Goal: Book appointment/travel/reservation

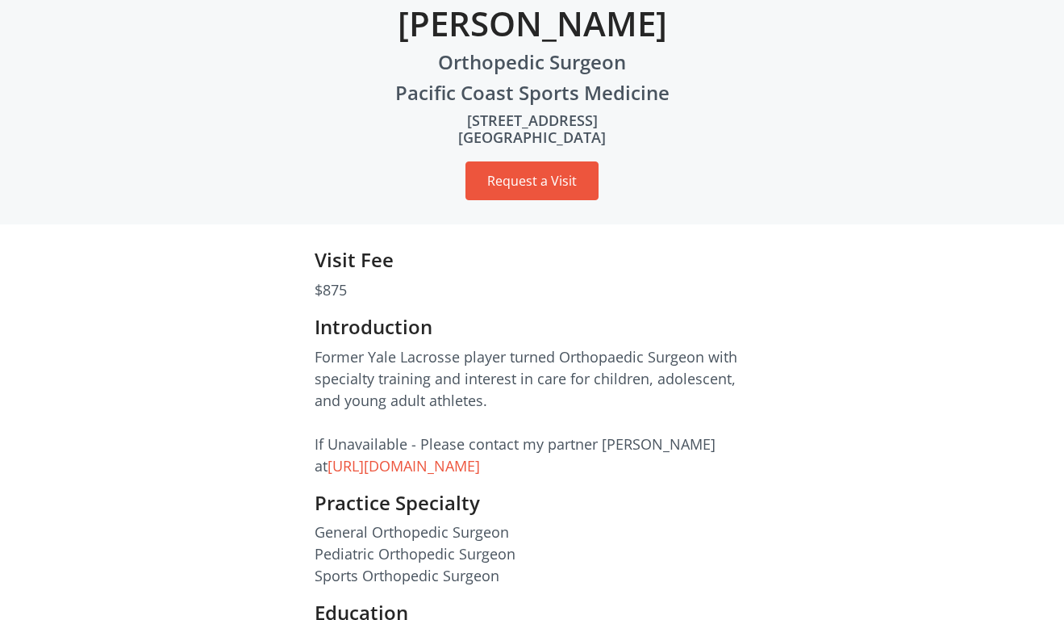
scroll to position [270, 0]
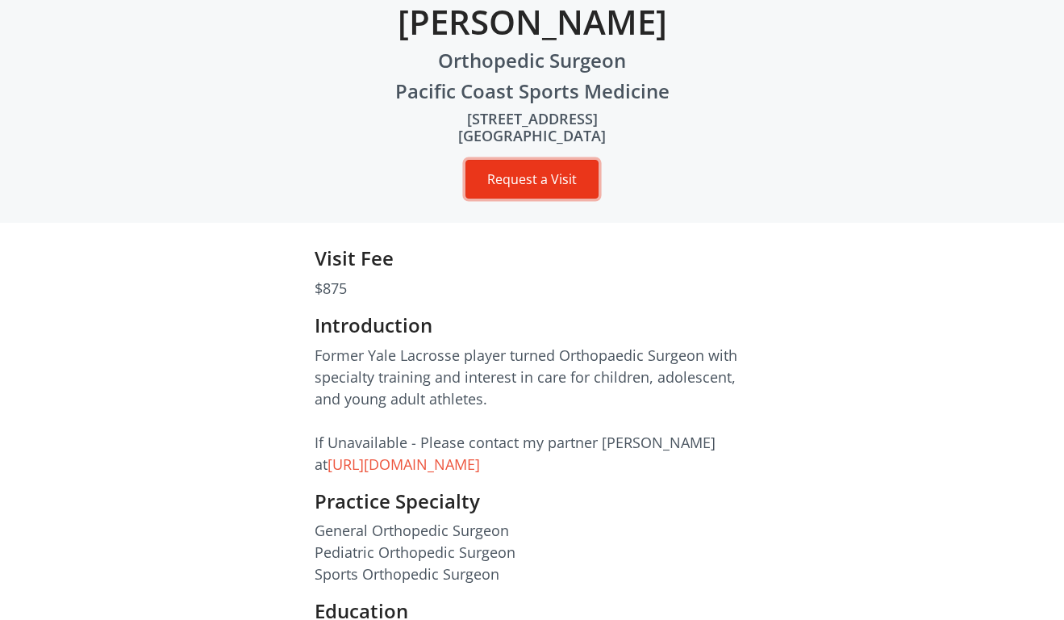
click at [516, 176] on button "Request a Visit" at bounding box center [532, 179] width 133 height 39
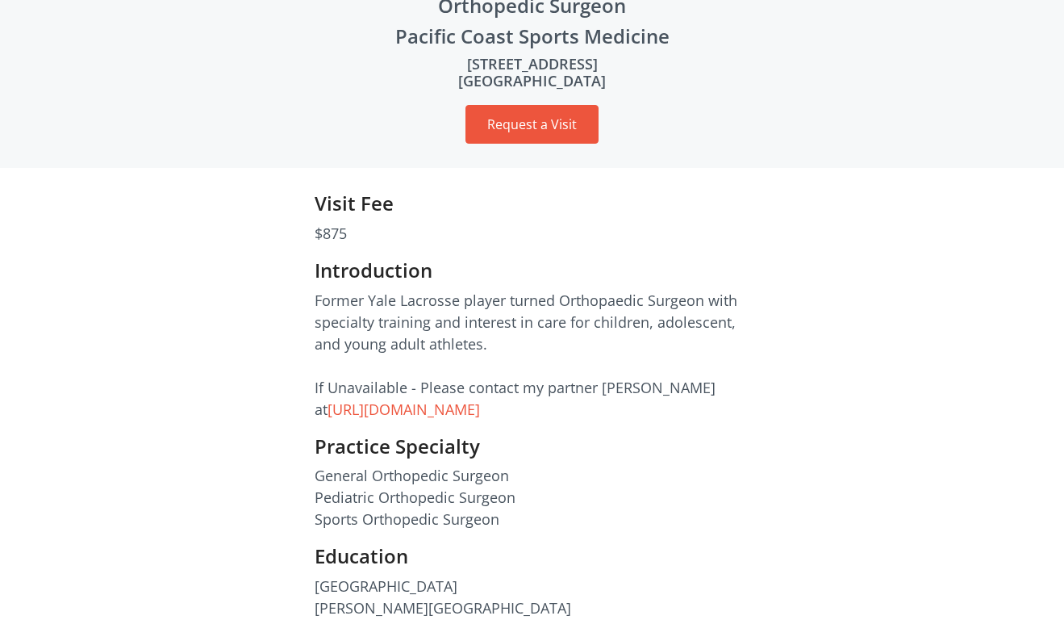
scroll to position [326, 0]
click at [464, 412] on link "https://www.orthocareondemand.com/doctor-profile/MQ==/0/50/90025" at bounding box center [404, 408] width 152 height 19
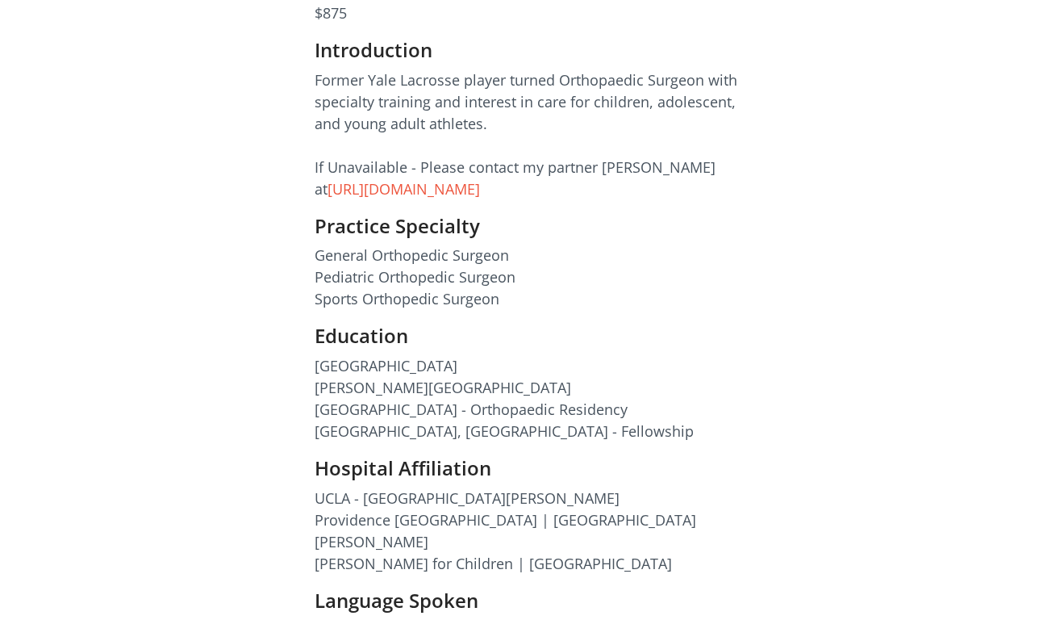
scroll to position [0, 0]
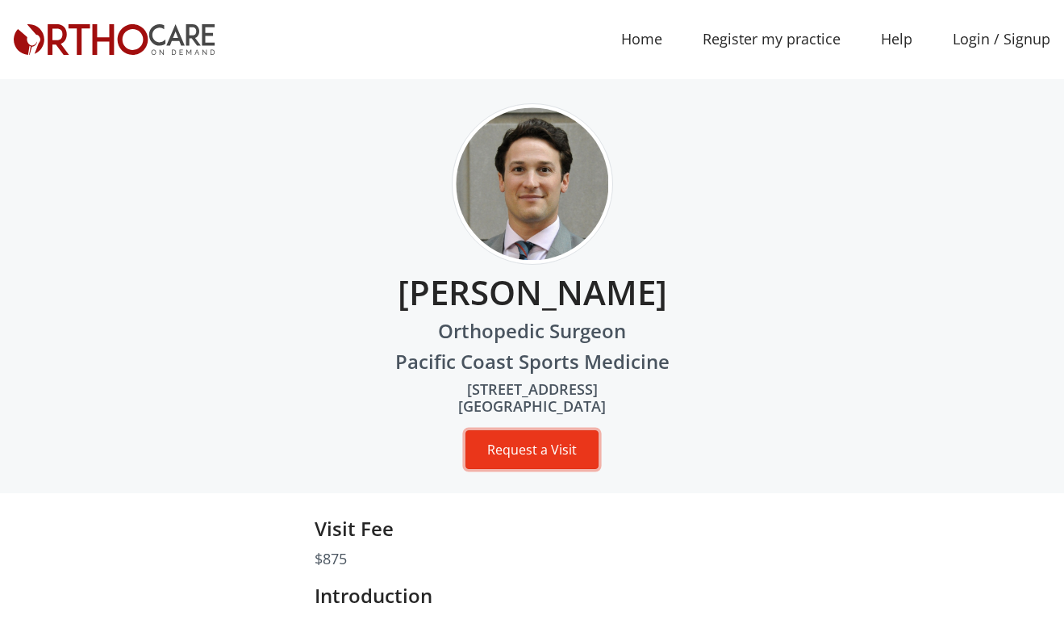
click at [542, 457] on button "Request a Visit" at bounding box center [532, 449] width 133 height 39
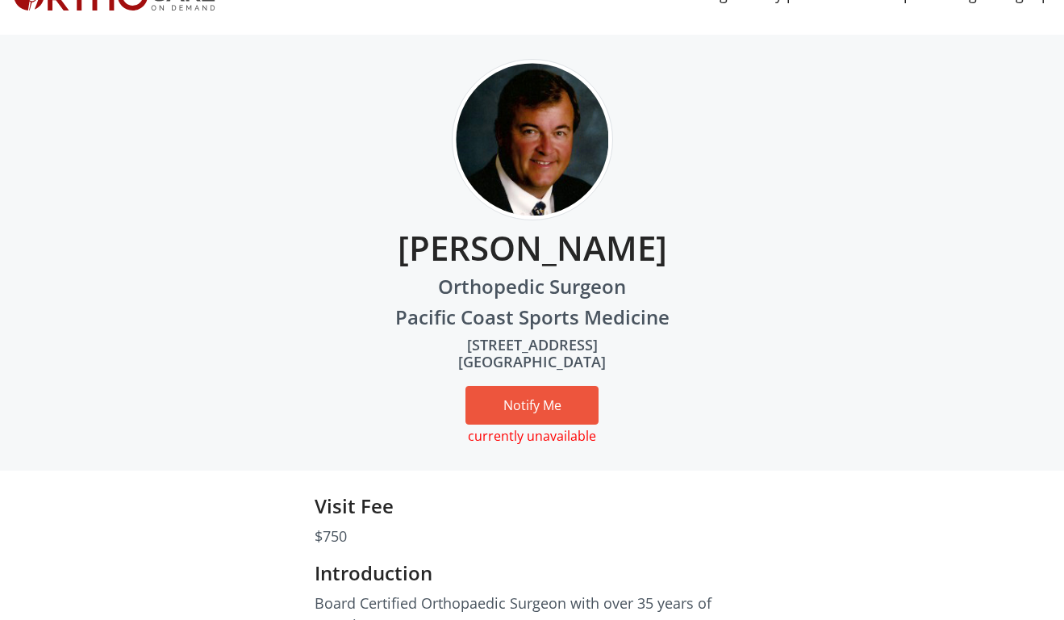
scroll to position [59, 0]
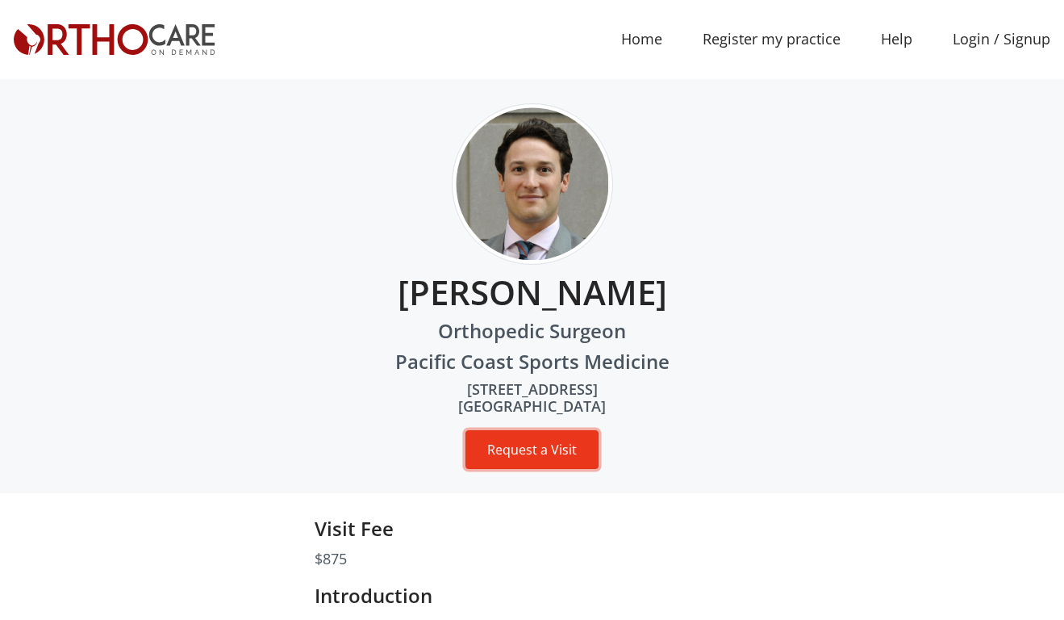
click at [532, 437] on button "Request a Visit" at bounding box center [532, 449] width 133 height 39
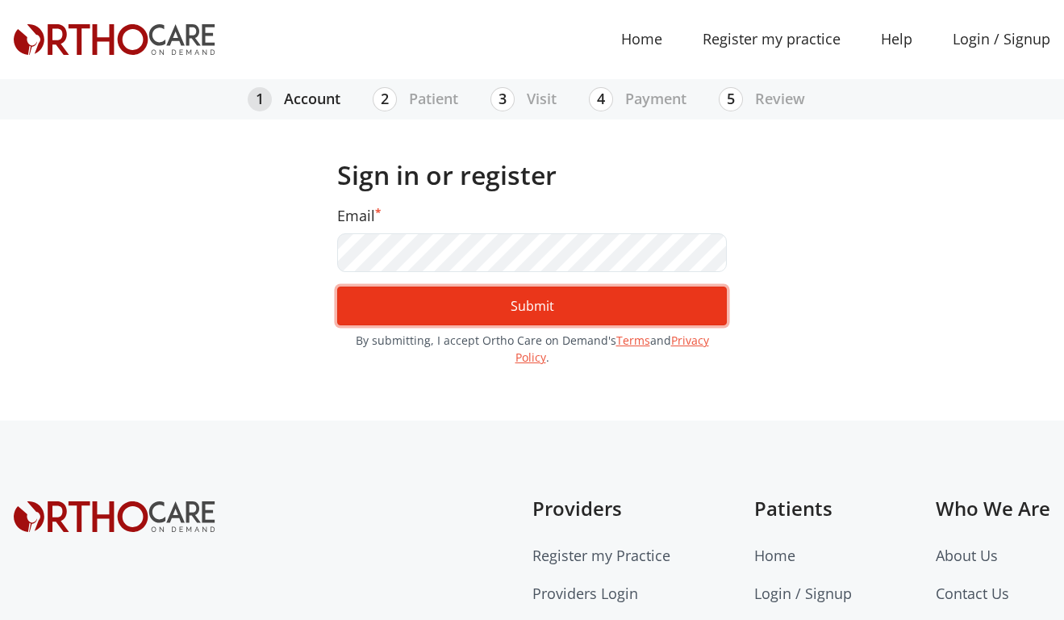
click at [526, 301] on button "Submit" at bounding box center [532, 305] width 390 height 39
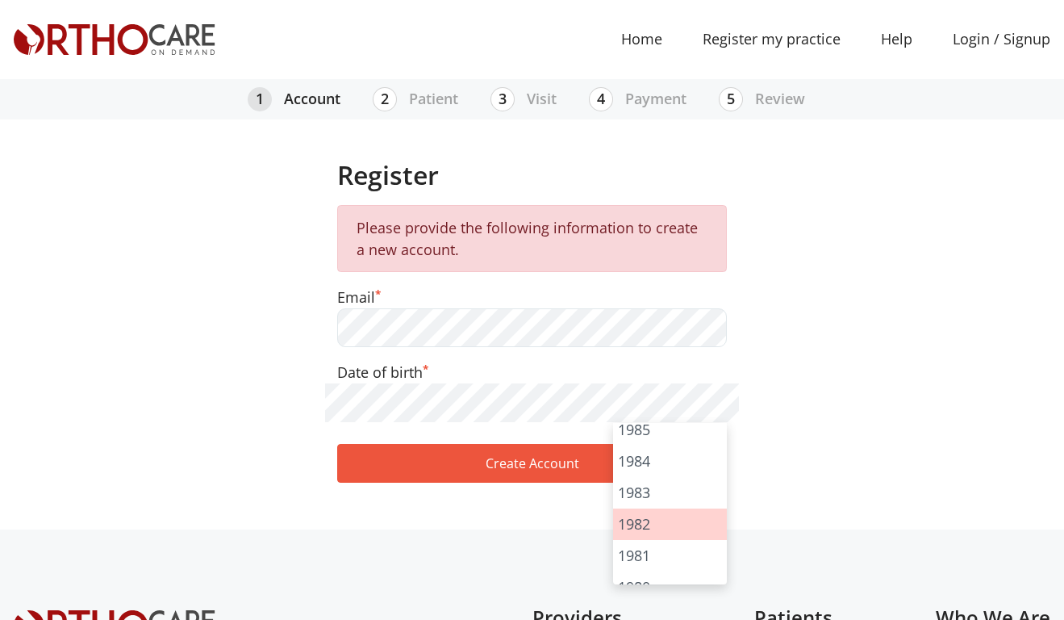
scroll to position [1349, 0]
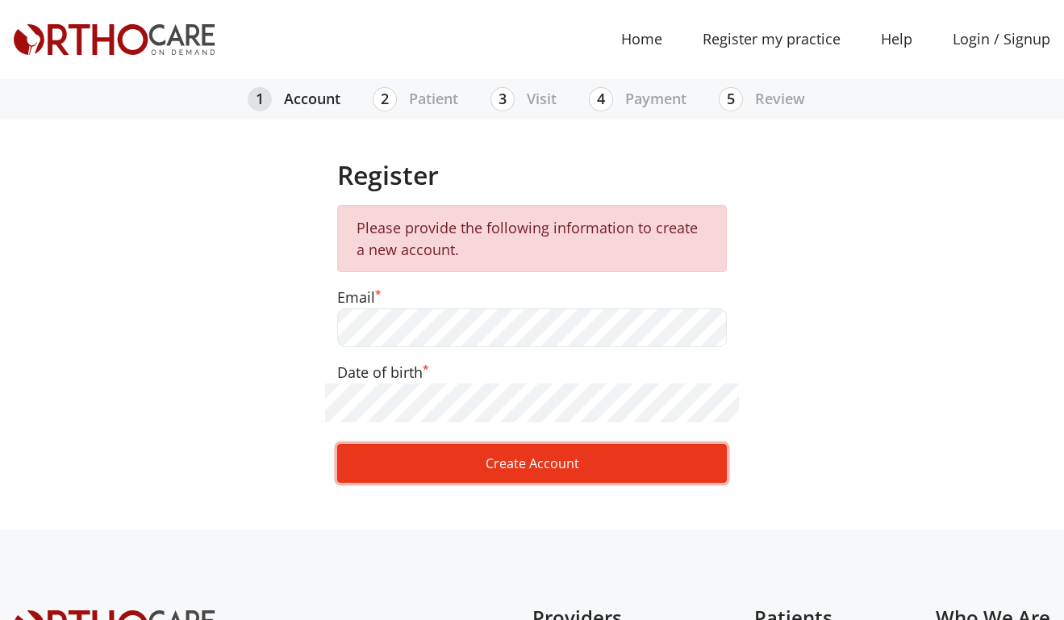
click at [534, 451] on button "Create Account" at bounding box center [532, 463] width 390 height 39
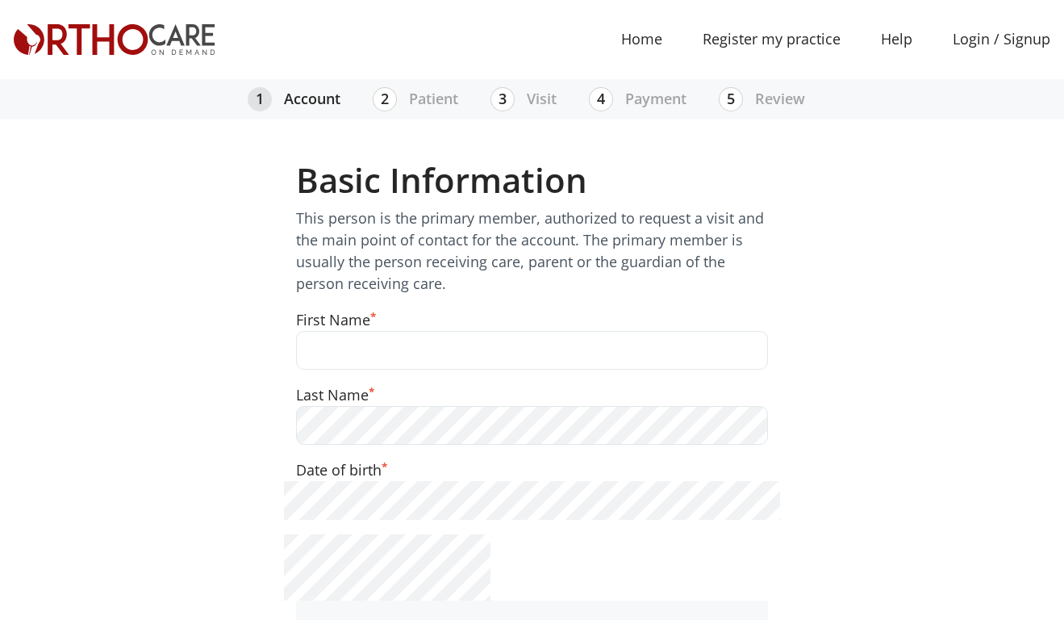
click at [496, 361] on input "text" at bounding box center [532, 350] width 472 height 39
type input "[PERSON_NAME]"
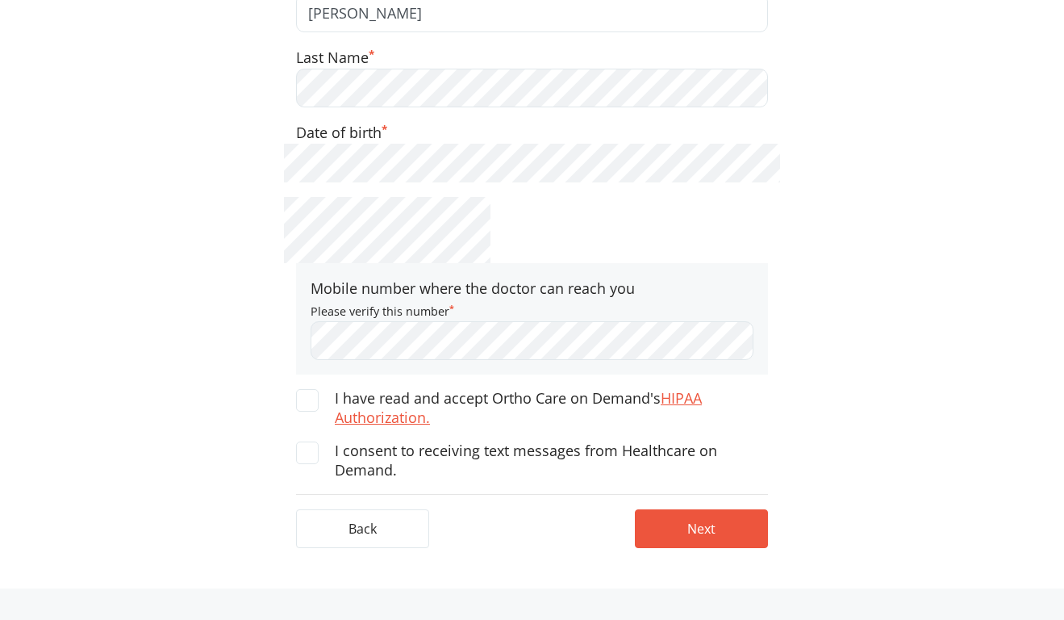
scroll to position [339, 0]
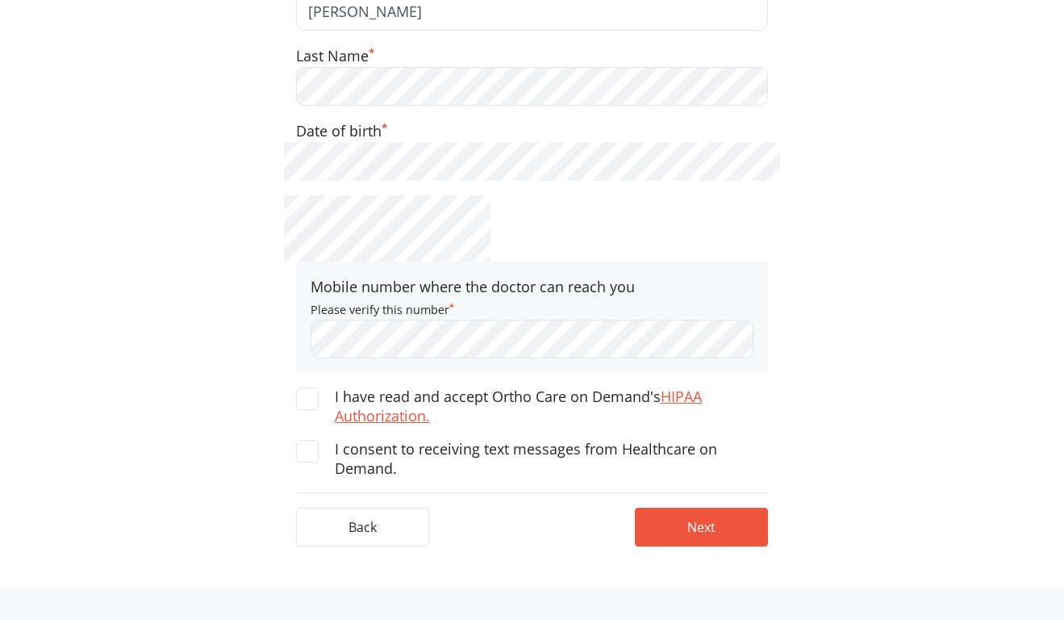
click at [315, 400] on span at bounding box center [307, 398] width 23 height 23
click at [0, 0] on input "I have read and accept Ortho Care on [PERSON_NAME]'s HIPAA Authorization." at bounding box center [0, 0] width 0 height 0
click at [309, 453] on span at bounding box center [307, 451] width 23 height 23
click at [0, 0] on input "I consent to receiving text messages from Healthcare on Demand." at bounding box center [0, 0] width 0 height 0
click at [678, 520] on button "Next" at bounding box center [701, 527] width 133 height 39
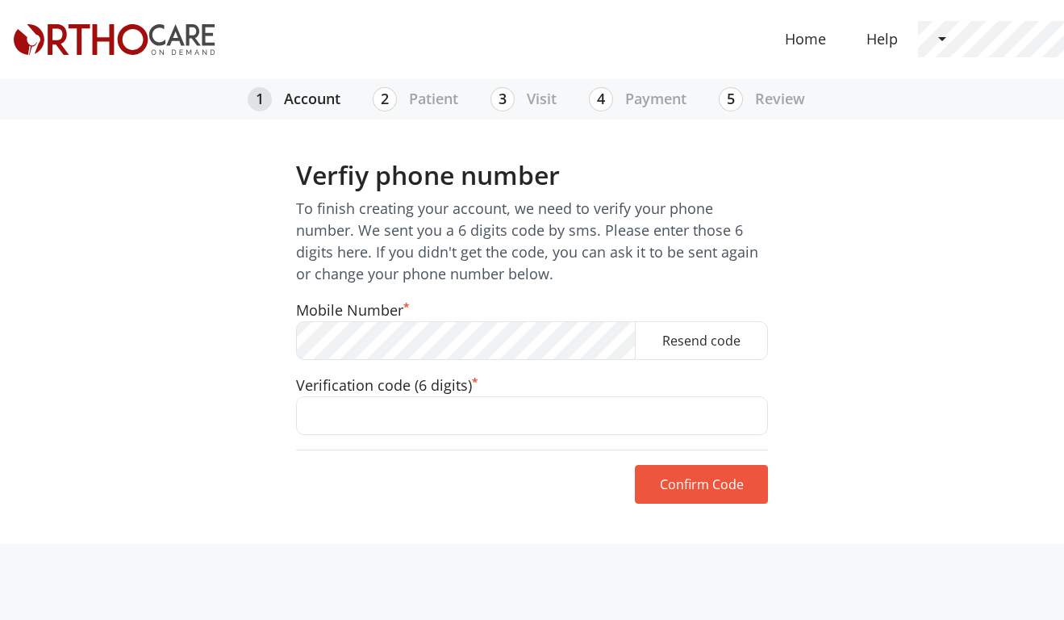
click at [457, 424] on input "text" at bounding box center [532, 415] width 472 height 39
type input "090182"
click at [710, 478] on button "Confirm Code" at bounding box center [701, 484] width 133 height 39
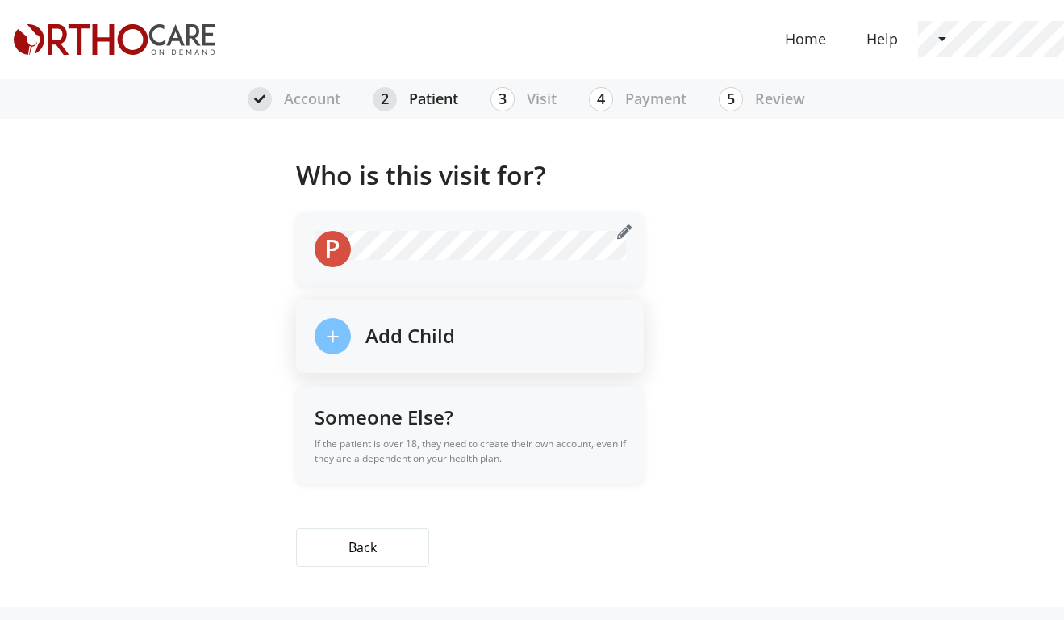
click at [388, 345] on h5 "Add Child" at bounding box center [411, 333] width 90 height 30
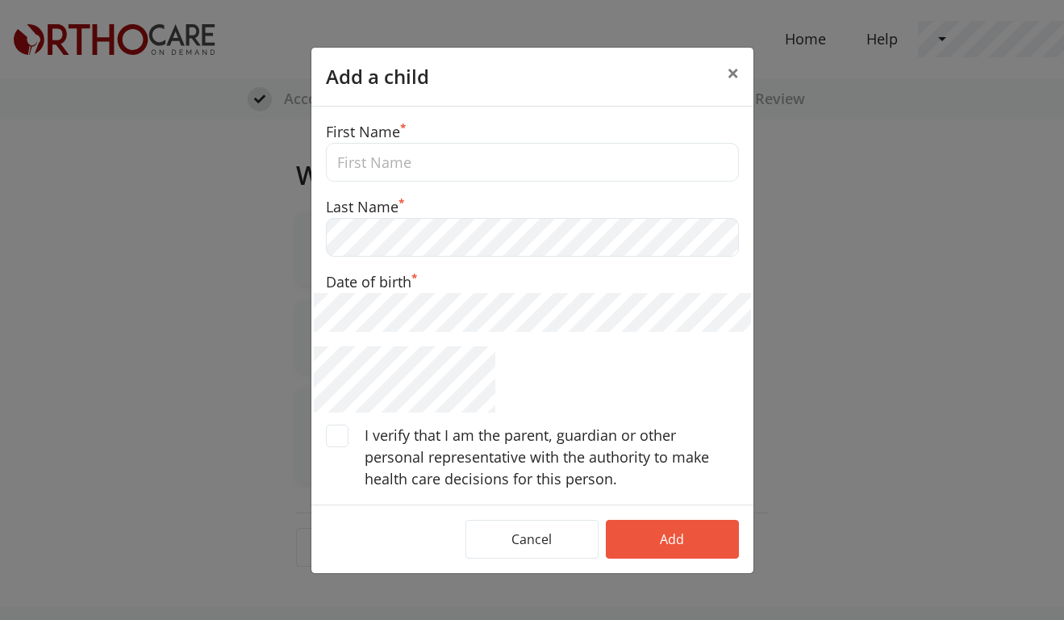
click at [453, 170] on input "text" at bounding box center [532, 162] width 413 height 39
type input "Alexandra"
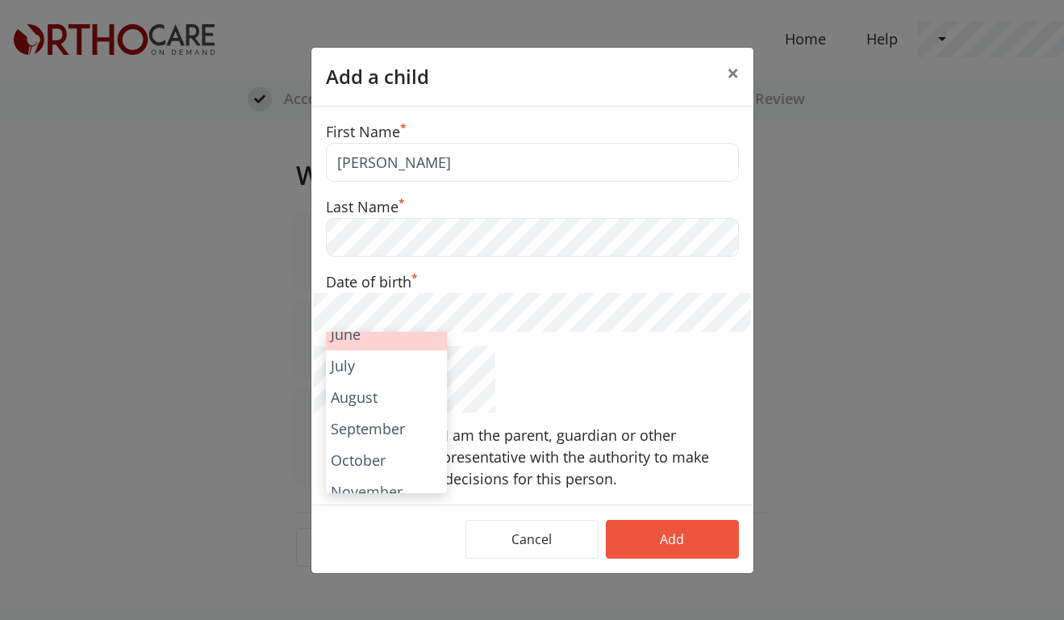
scroll to position [177, 0]
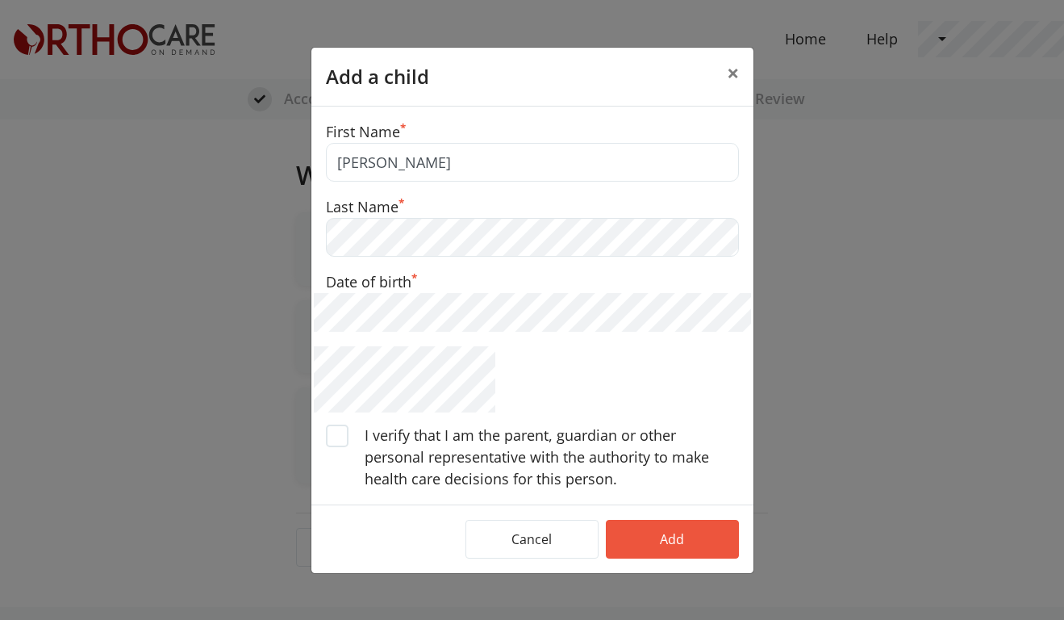
click at [340, 431] on span at bounding box center [337, 435] width 23 height 23
click at [0, 0] on input "I verify that I am the parent, guardian or other personal representative with t…" at bounding box center [0, 0] width 0 height 0
click at [662, 538] on button "Add" at bounding box center [672, 539] width 133 height 39
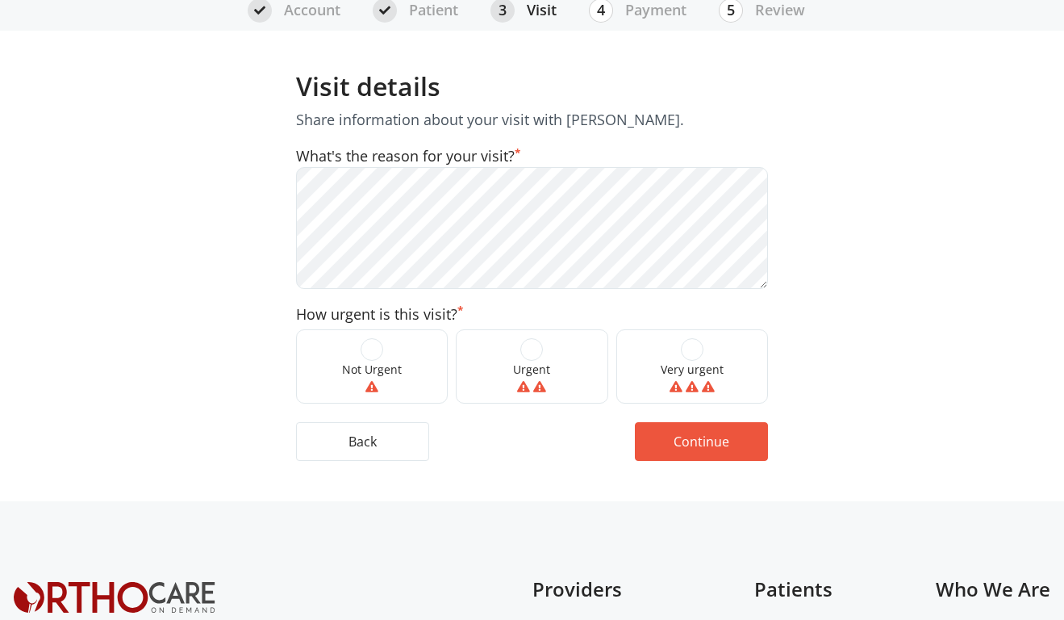
scroll to position [161, 0]
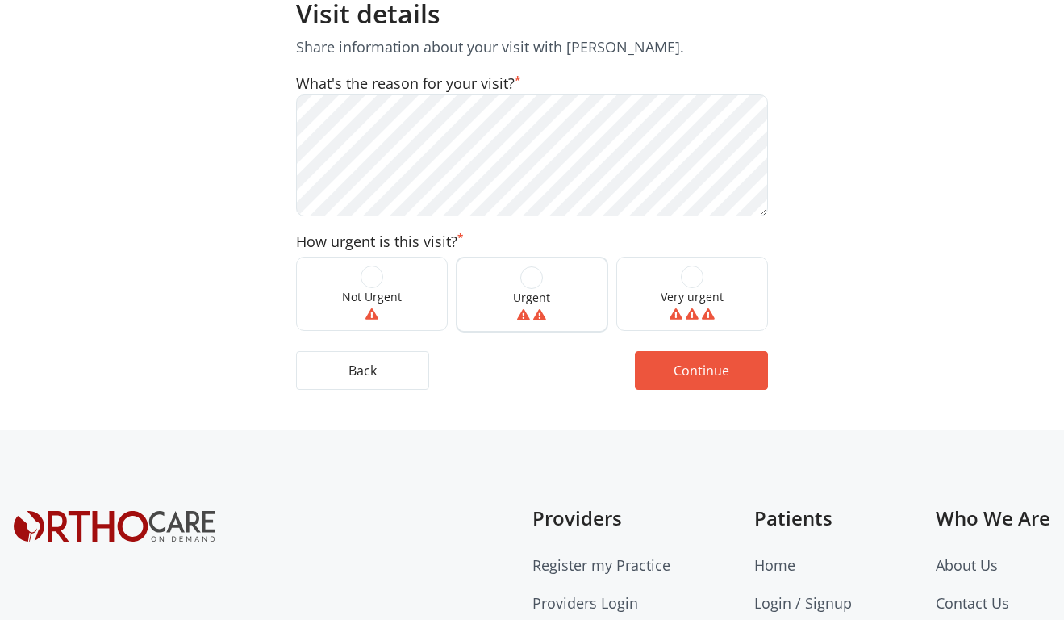
click at [533, 278] on span at bounding box center [531, 277] width 23 height 23
click at [0, 0] on input "Urgent" at bounding box center [0, 0] width 0 height 0
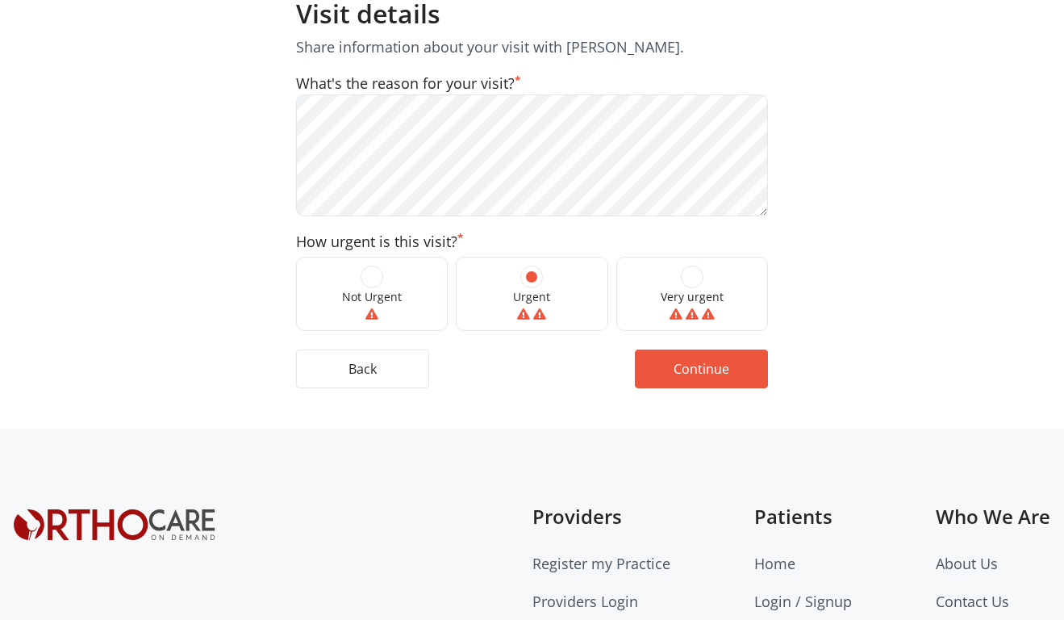
scroll to position [187, 0]
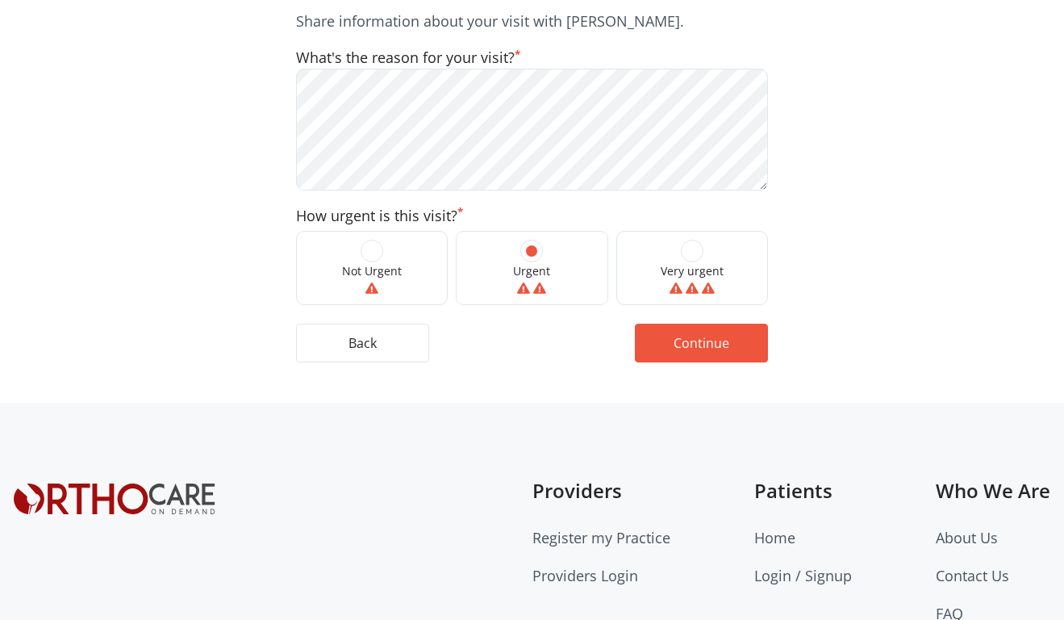
click at [451, 253] on div "Not Urgent" at bounding box center [372, 268] width 160 height 82
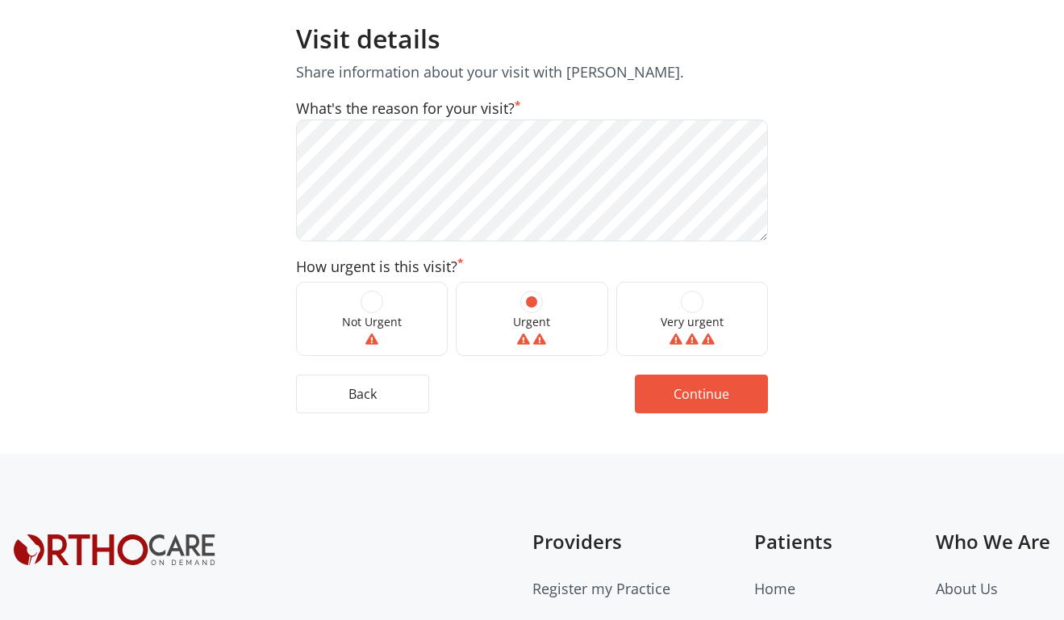
scroll to position [118, 0]
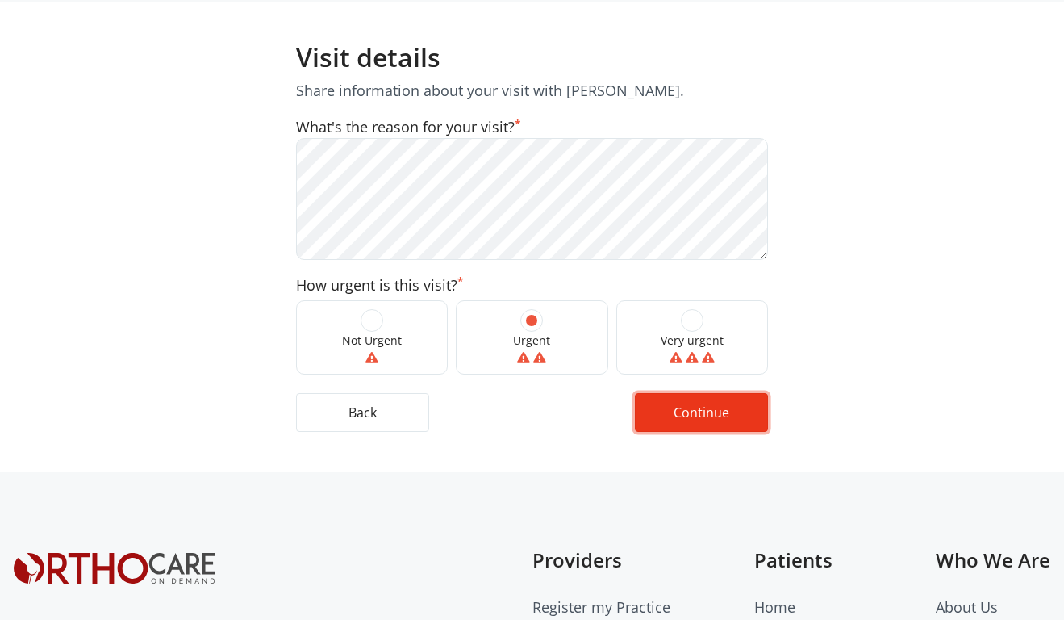
click at [703, 431] on button "Continue" at bounding box center [701, 412] width 133 height 39
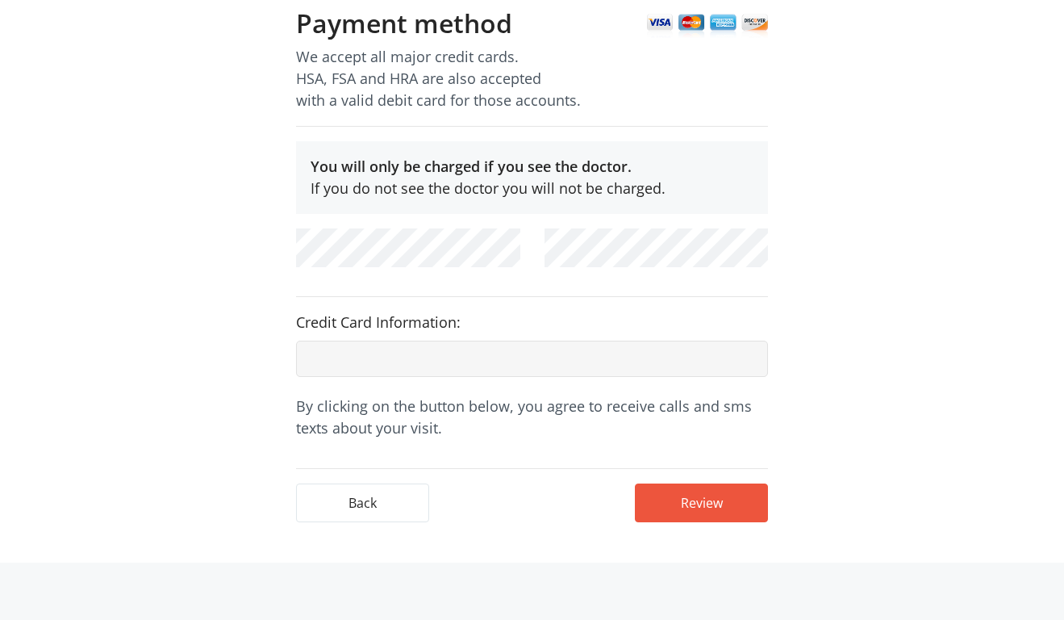
scroll to position [455, 0]
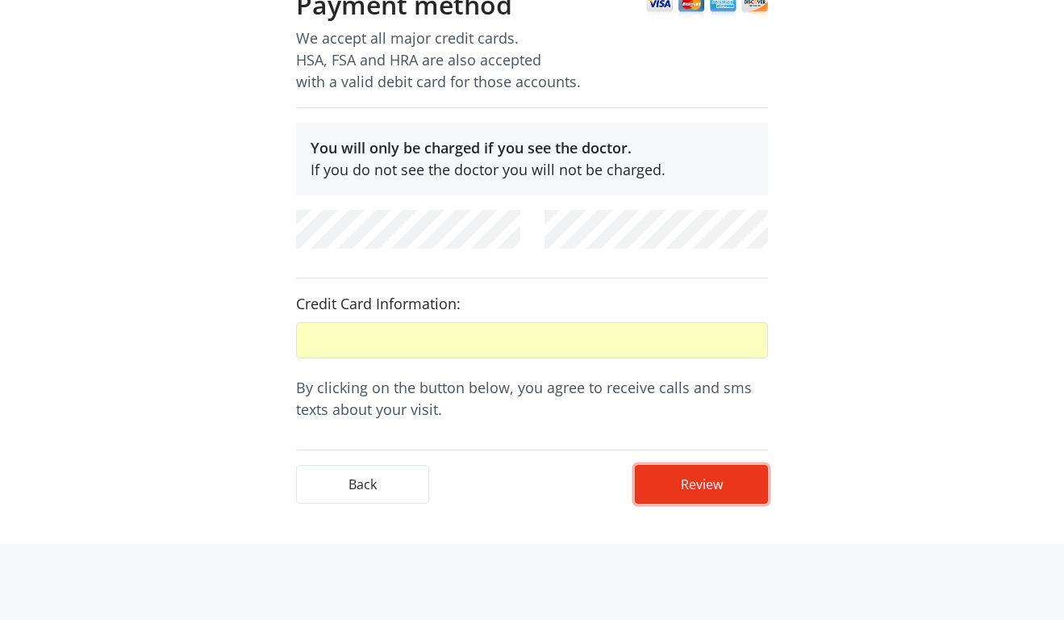
click at [680, 465] on button "Review" at bounding box center [701, 484] width 133 height 39
click at [689, 465] on button "Review" at bounding box center [701, 484] width 133 height 39
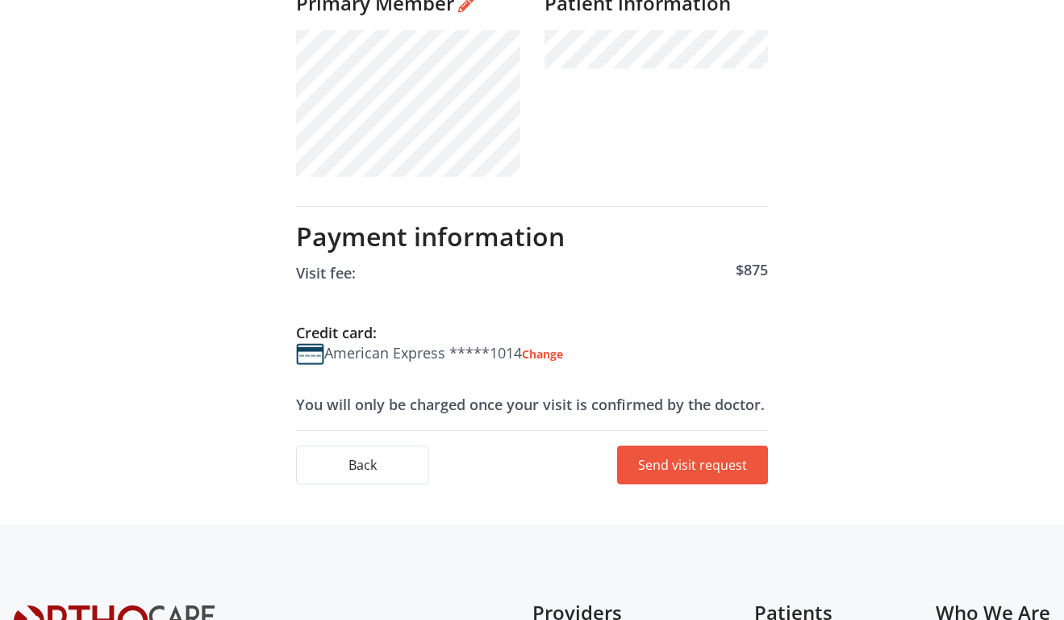
scroll to position [677, 0]
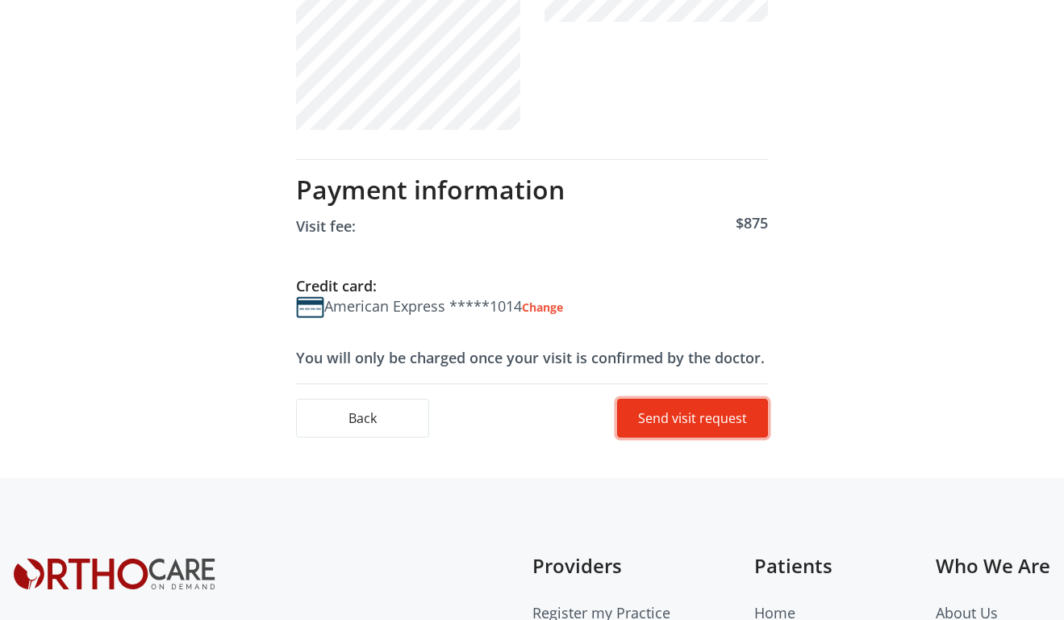
click at [700, 428] on button "Send visit request" at bounding box center [692, 418] width 151 height 39
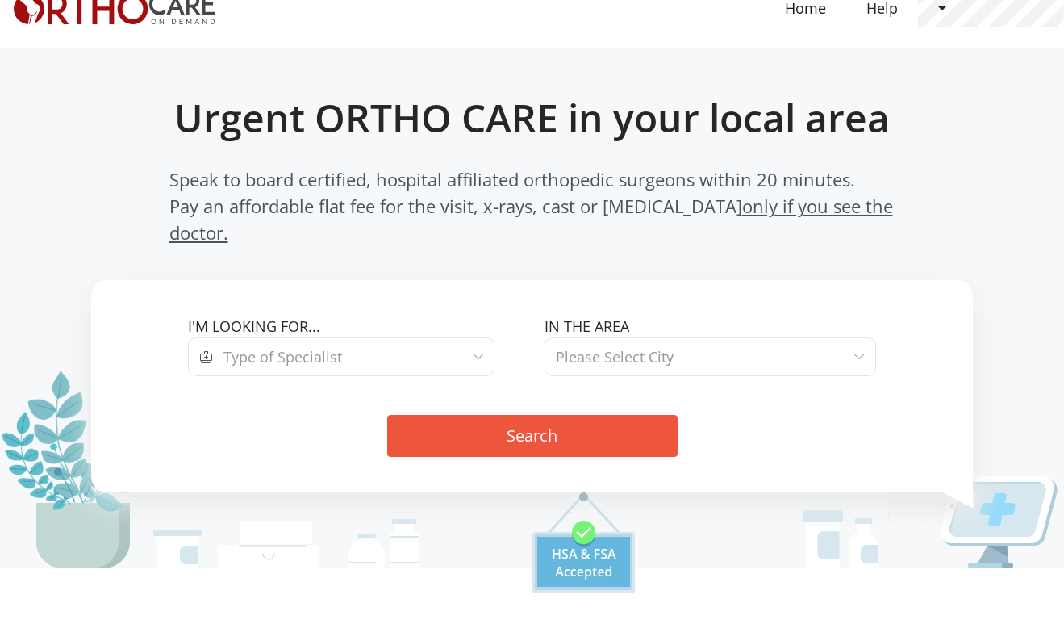
scroll to position [33, 0]
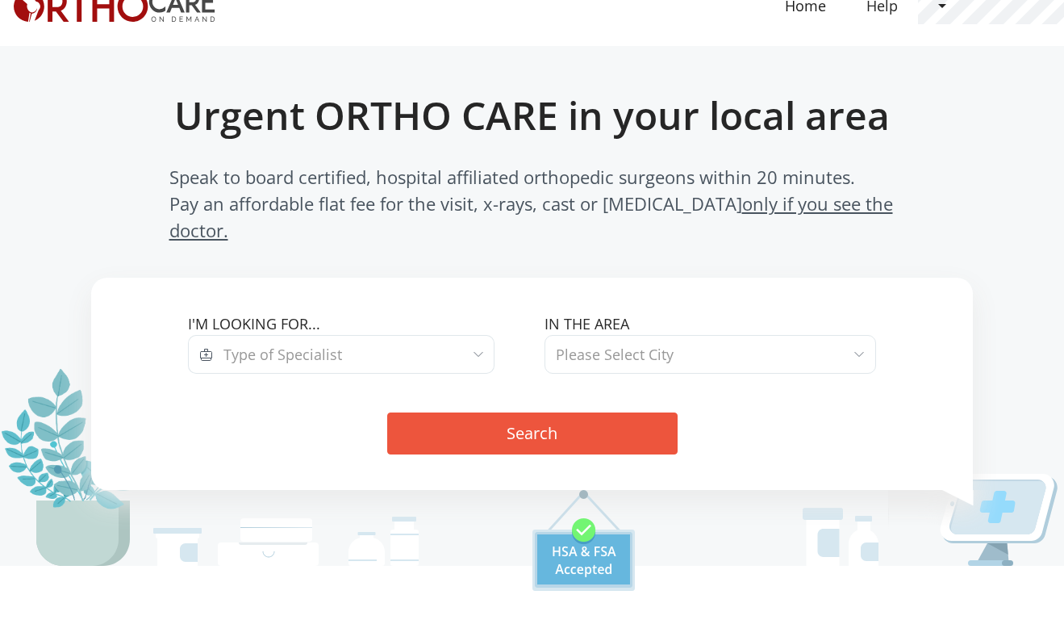
click at [420, 335] on span "Type of Specialist" at bounding box center [354, 354] width 282 height 39
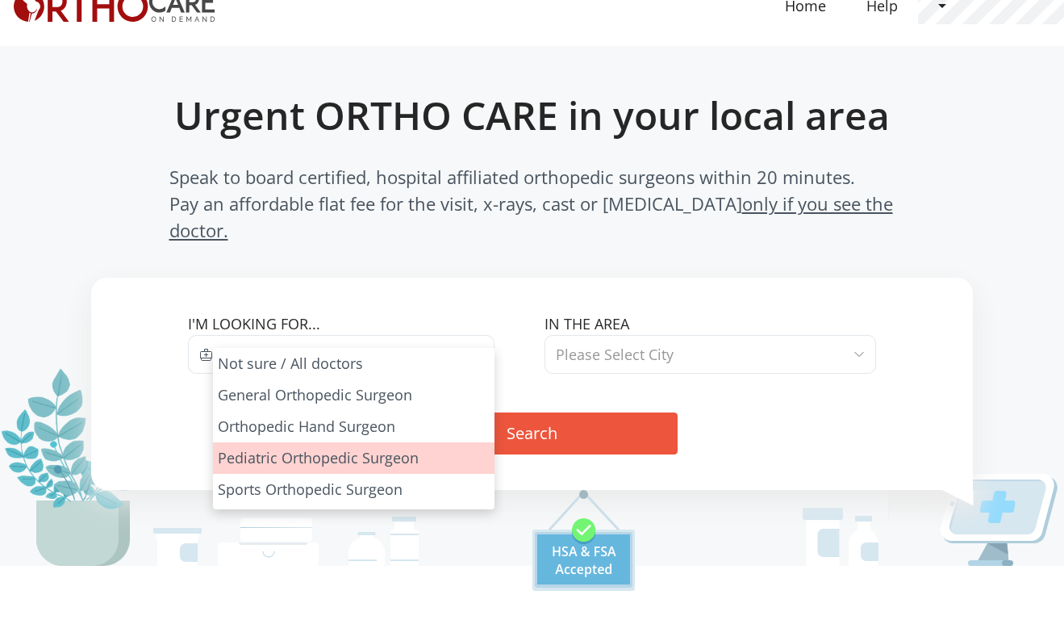
select select "3"
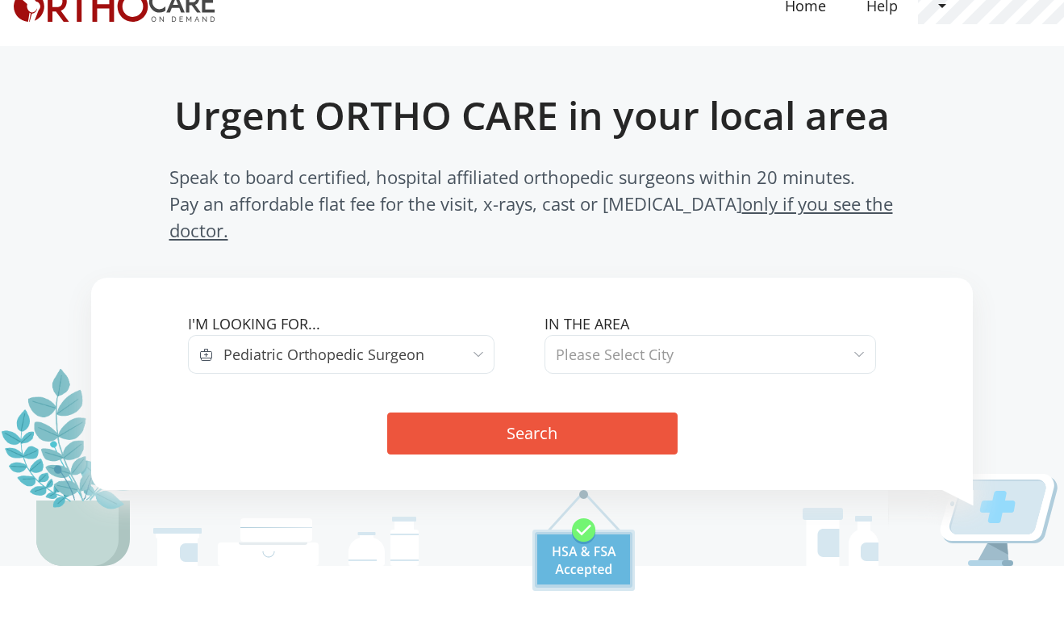
click at [645, 345] on span "Please Select City" at bounding box center [615, 354] width 118 height 19
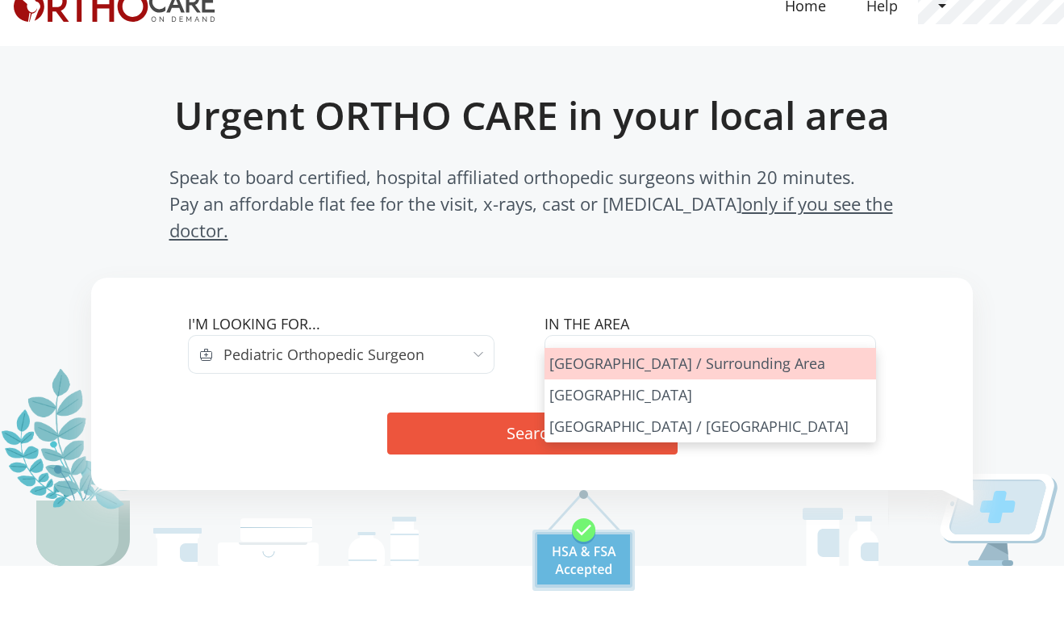
select select "Los Angeles"
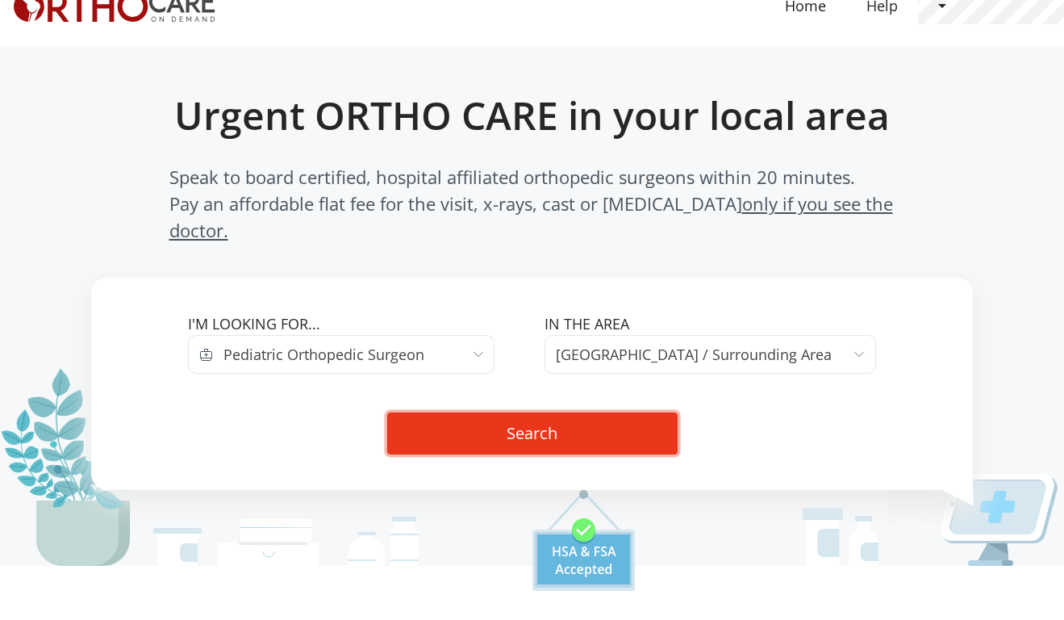
click at [541, 412] on button "Search" at bounding box center [532, 433] width 290 height 42
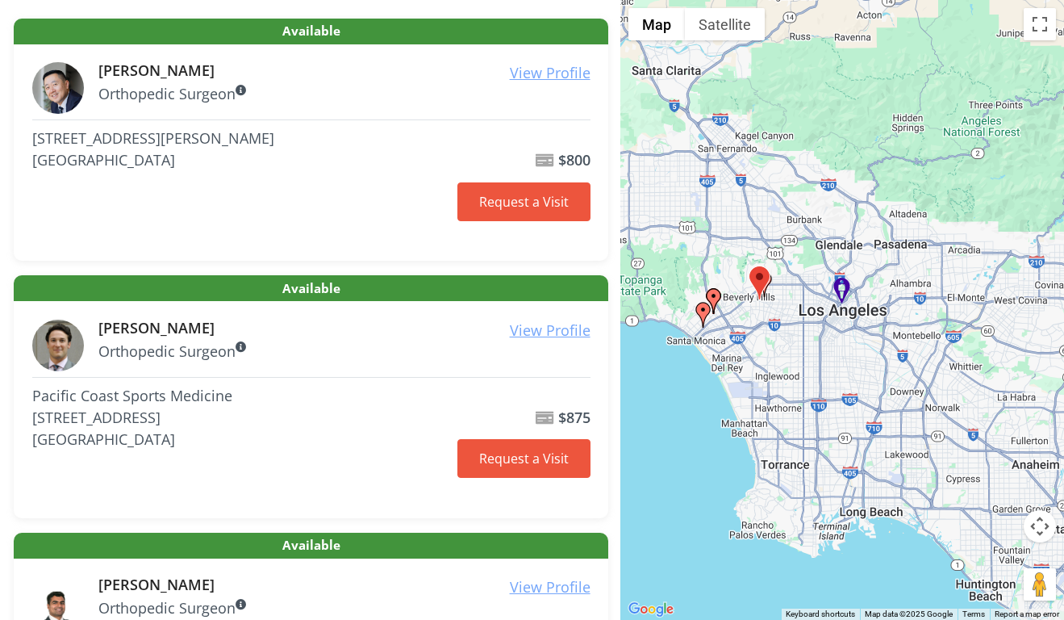
scroll to position [302, 0]
